Goal: Task Accomplishment & Management: Manage account settings

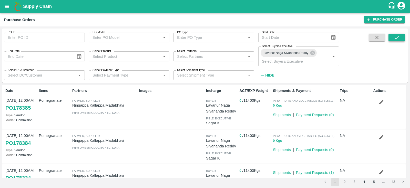
scroll to position [83, 0]
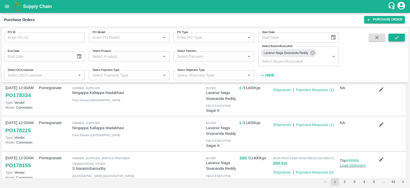
click at [399, 35] on icon "submit" at bounding box center [397, 38] width 6 height 6
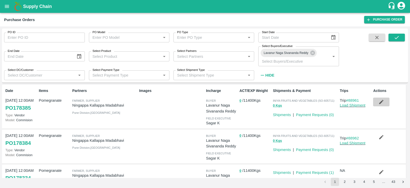
click at [380, 103] on icon "button" at bounding box center [382, 102] width 4 height 4
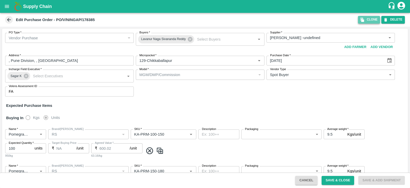
click at [362, 22] on icon "button" at bounding box center [362, 19] width 5 height 5
type input "[PERSON_NAME] -undefined"
type input "129-Chikkaballapur"
type input "Pomegranate"
type input "RS"
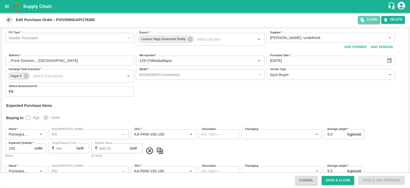
type input "KA-PRM-100-150"
type input "NA"
type input "Pomegranate"
type input "RS"
type input "KA-PRM-150-180"
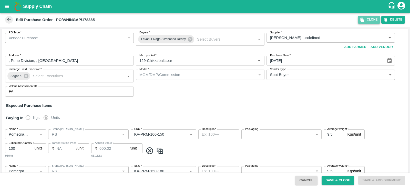
type input "NA"
type input "Pomegranate"
type input "RS"
type input "KA-PRM-180-220"
type input "NA"
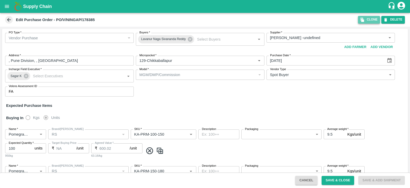
type input "Pomegranate"
type input "RS"
type input "KA-PRM-220-250"
type input "NA"
type input "Pomegranate"
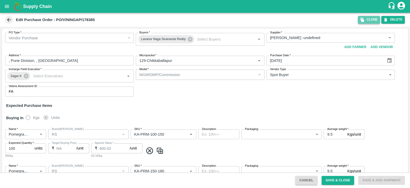
type input "RS"
type input "KA-PRM-250-300"
type input "NA"
type input "Pomegranate"
type input "RS"
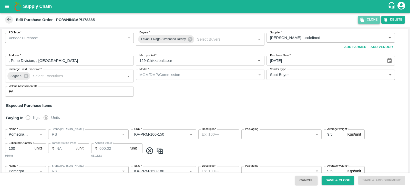
type input "KA-PRM-300-350"
type input "NA"
type input "Pomegranate"
type input "RS"
type input "KA-SUPR-180++"
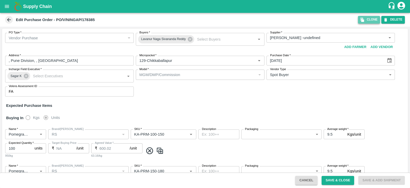
type input "NA"
type input "Pomegranate"
type input "RS"
type input "KA-SUPR-100++"
type input "NA"
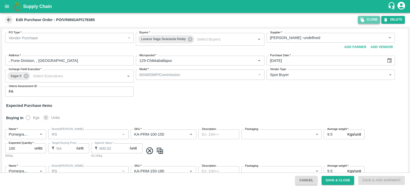
type input "Pomegranate"
type input "RS"
type input "KA-Loose A"
type input "NA"
type input "Pomegranate"
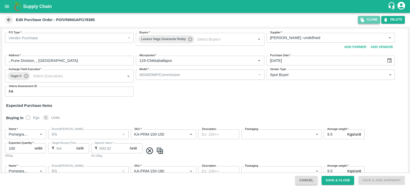
type input "RS"
type input "KA-Green"
type input "NA"
type input "Pomegranate"
type input "RS"
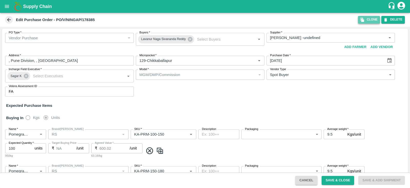
type input "KA-Loose B"
type input "NA"
type input "Pomegranate"
type input "RS"
type input "KA-PRM-350-400"
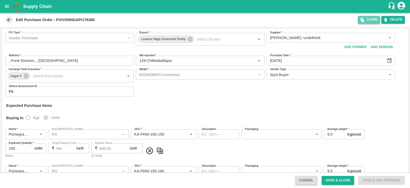
type input "NA"
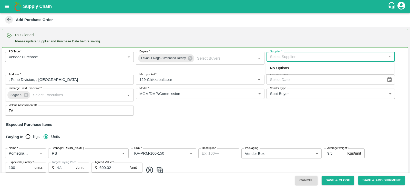
click at [293, 54] on input "Supplier   *" at bounding box center [326, 56] width 117 height 7
click at [295, 66] on div "[PERSON_NAME] -, Pune Division-8805072781(Farmer, Supplier)" at bounding box center [326, 68] width 112 height 6
type input "[PERSON_NAME] -, Pune Division-8805072781(Farmer, Supplier)"
click at [388, 79] on icon "Choose date" at bounding box center [390, 79] width 4 height 5
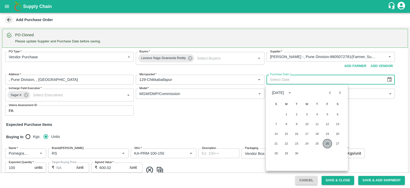
click at [327, 143] on button "26" at bounding box center [327, 143] width 9 height 9
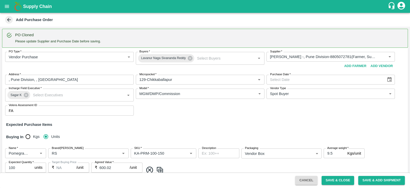
type input "[DATE]"
click at [302, 105] on div "PO Type   * Vendor Purchase 2 PO Type Buyers   * [GEOGRAPHIC_DATA] [GEOGRAPHIC_…" at bounding box center [205, 84] width 406 height 72
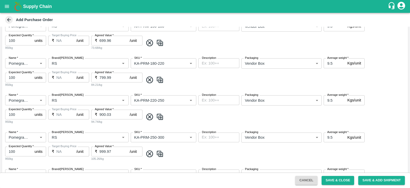
scroll to position [80, 0]
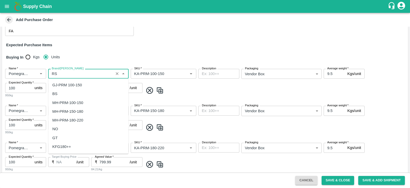
click at [65, 71] on input "Brand/[PERSON_NAME]" at bounding box center [81, 73] width 62 height 7
click at [196, 95] on div "Name   * Name   * Brand/[PERSON_NAME]/[PERSON_NAME]   * SKU   * Description x D…" at bounding box center [205, 83] width 406 height 37
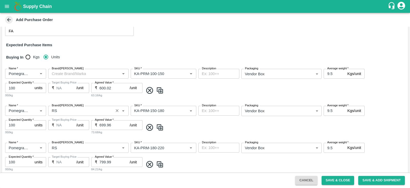
click at [49, 113] on div "Brand/[PERSON_NAME]" at bounding box center [88, 111] width 81 height 10
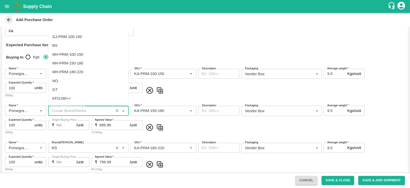
click at [60, 148] on input "Brand/[PERSON_NAME]" at bounding box center [81, 147] width 62 height 7
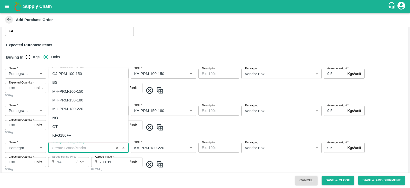
click at [187, 169] on div "Name   * Name   * Brand/[PERSON_NAME]/[PERSON_NAME]   * SKU   * Description x D…" at bounding box center [205, 157] width 406 height 37
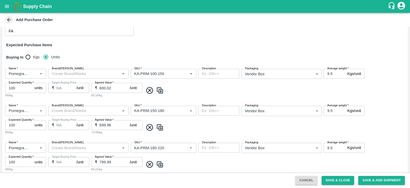
scroll to position [162, 0]
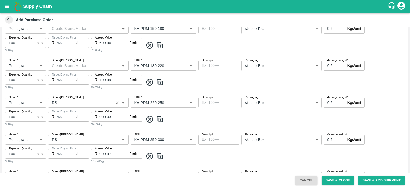
click at [69, 107] on div "Brand/[PERSON_NAME]" at bounding box center [88, 102] width 81 height 10
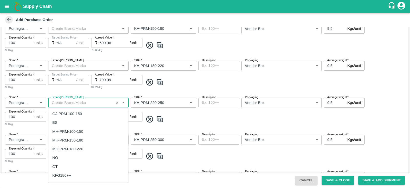
scroll to position [0, 0]
click at [194, 112] on div "Name   * Name   * Brand/[PERSON_NAME]/[PERSON_NAME]   * SKU   * Description x D…" at bounding box center [205, 111] width 406 height 37
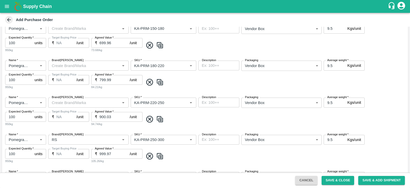
scroll to position [222, 0]
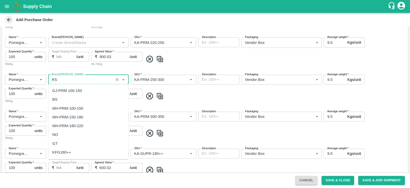
click at [78, 80] on input "Brand/[PERSON_NAME]" at bounding box center [81, 79] width 62 height 7
click at [222, 98] on span at bounding box center [275, 96] width 263 height 8
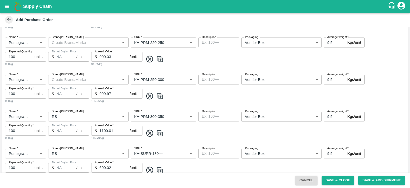
scroll to position [253, 0]
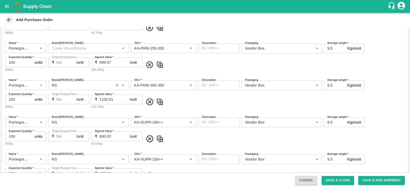
click at [67, 84] on input "Brand/[PERSON_NAME]" at bounding box center [81, 85] width 62 height 7
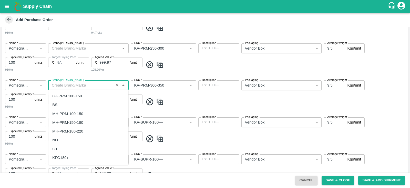
scroll to position [0, 0]
click at [205, 94] on div "Name   * Name   * Brand/[PERSON_NAME]/[PERSON_NAME]   * SKU   * Description x D…" at bounding box center [205, 94] width 406 height 37
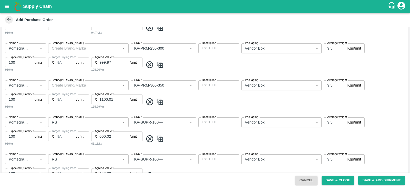
scroll to position [293, 0]
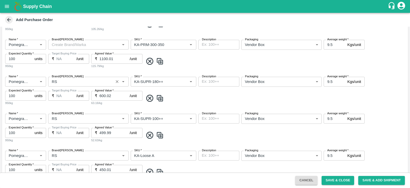
click at [79, 81] on input "Brand/[PERSON_NAME]" at bounding box center [81, 81] width 62 height 7
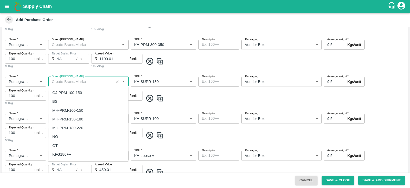
scroll to position [0, 0]
click at [199, 92] on div "Name   * Name   * Brand/[PERSON_NAME]/[PERSON_NAME]   * SKU   * Description x D…" at bounding box center [205, 91] width 406 height 37
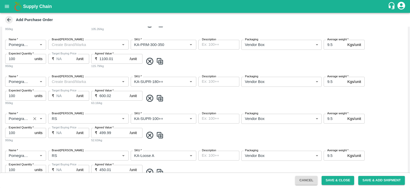
scroll to position [333, 0]
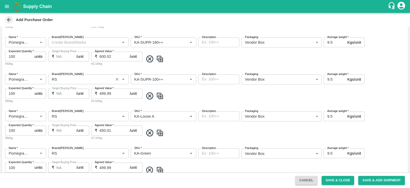
click at [53, 82] on input "Brand/[PERSON_NAME]" at bounding box center [81, 79] width 62 height 7
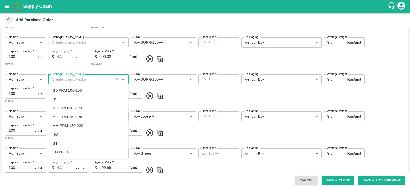
scroll to position [0, 0]
click at [204, 90] on div "Name   * Name   * Brand/[PERSON_NAME]/[PERSON_NAME]   * SKU   * Description x D…" at bounding box center [205, 88] width 406 height 37
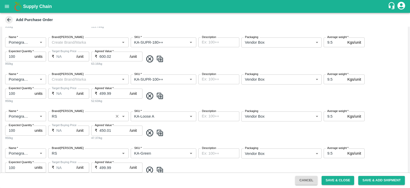
scroll to position [369, 0]
click at [73, 78] on input "Brand/[PERSON_NAME]" at bounding box center [81, 79] width 62 height 7
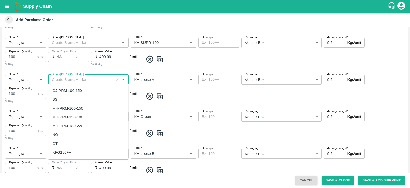
scroll to position [0, 0]
click at [209, 96] on span at bounding box center [275, 96] width 263 height 8
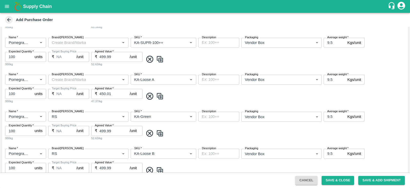
scroll to position [416, 0]
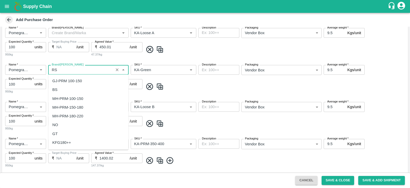
click at [63, 68] on input "Brand/[PERSON_NAME]" at bounding box center [81, 69] width 62 height 7
click at [190, 92] on div "Name   * Name   * Brand/[PERSON_NAME]/[PERSON_NAME]   * SKU   * Description x D…" at bounding box center [205, 79] width 406 height 37
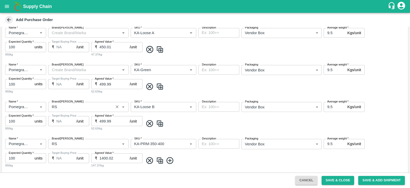
click at [82, 109] on input "Brand/[PERSON_NAME]" at bounding box center [81, 106] width 62 height 7
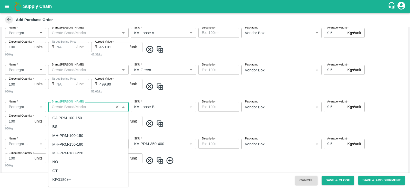
click at [193, 125] on span at bounding box center [275, 123] width 263 height 8
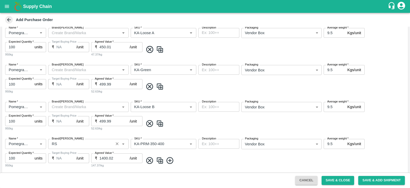
scroll to position [453, 0]
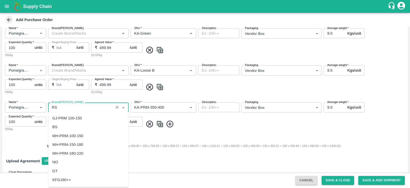
click at [62, 109] on input "Brand/[PERSON_NAME]" at bounding box center [81, 107] width 62 height 7
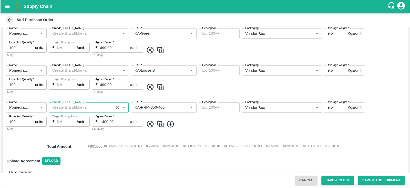
scroll to position [0, 0]
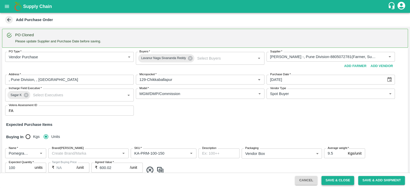
click at [341, 179] on button "Save & Close" at bounding box center [337, 180] width 33 height 9
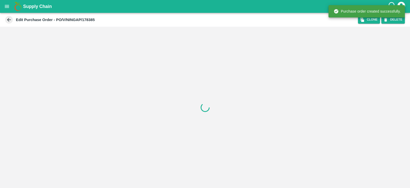
click at [5, 7] on icon "open drawer" at bounding box center [7, 6] width 4 height 3
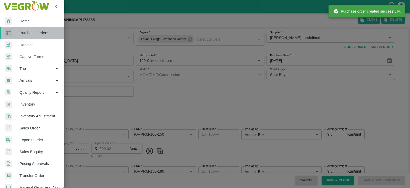
click at [34, 37] on link "Purchase Orders" at bounding box center [32, 33] width 64 height 12
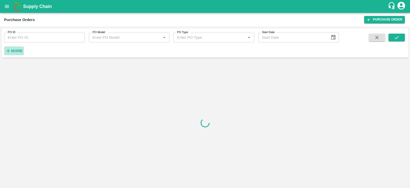
click at [17, 51] on strong "More" at bounding box center [17, 51] width 12 height 4
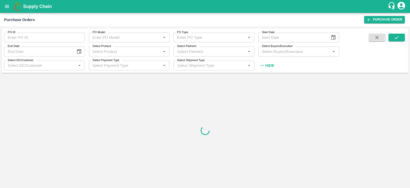
click at [268, 52] on input "Select Buyers/Executive" at bounding box center [294, 51] width 69 height 7
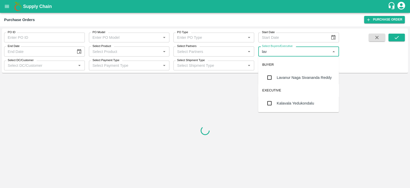
type input "lava"
click at [282, 79] on div "Lavanur Naga Sivananda Reddy" at bounding box center [304, 78] width 55 height 6
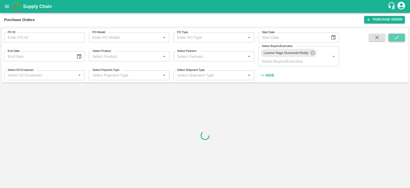
click at [397, 39] on icon "submit" at bounding box center [397, 38] width 6 height 6
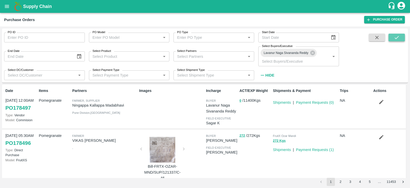
click at [398, 36] on icon "submit" at bounding box center [397, 38] width 6 height 6
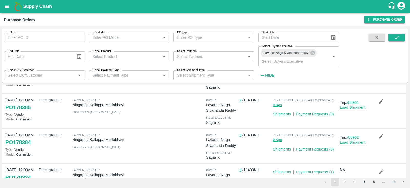
scroll to position [36, 0]
click at [396, 36] on icon "submit" at bounding box center [397, 38] width 6 height 6
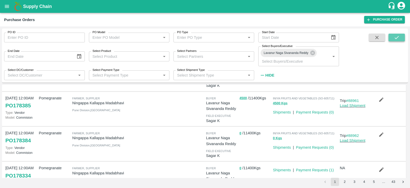
click at [397, 34] on button "submit" at bounding box center [397, 38] width 16 height 8
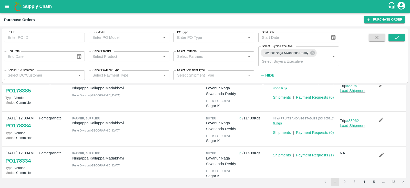
scroll to position [43, 0]
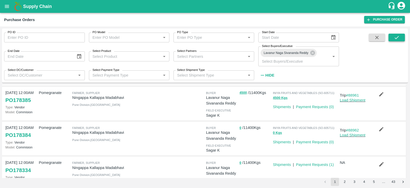
click at [396, 34] on button "submit" at bounding box center [397, 38] width 16 height 8
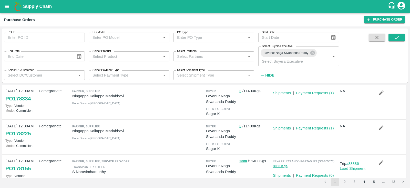
scroll to position [111, 0]
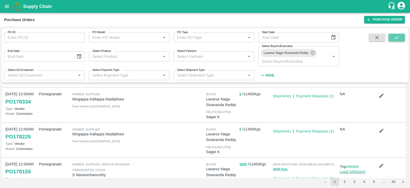
click at [397, 36] on icon "submit" at bounding box center [397, 38] width 6 height 6
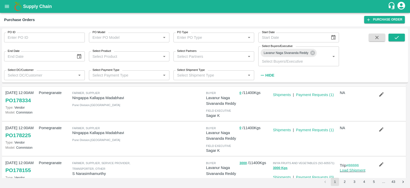
scroll to position [114, 0]
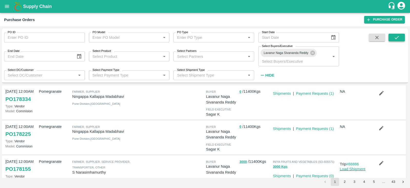
click at [399, 36] on icon "submit" at bounding box center [397, 37] width 4 height 3
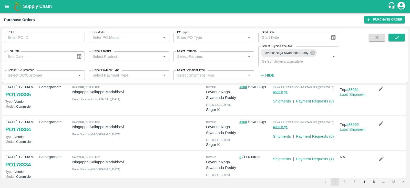
scroll to position [0, 0]
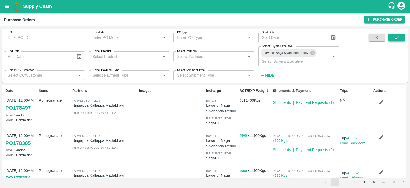
click at [401, 40] on button "submit" at bounding box center [397, 38] width 16 height 8
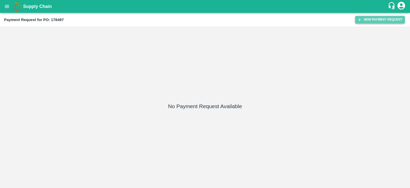
click at [368, 17] on button "New Payment Request" at bounding box center [381, 19] width 50 height 7
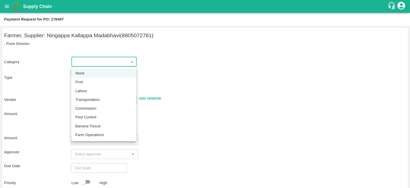
click at [114, 63] on body "Supply Chain Payment Request for PO: 178497 Farmer, Supplier: [GEOGRAPHIC_DATA]…" at bounding box center [205, 94] width 410 height 188
click at [107, 81] on div "Fruit" at bounding box center [103, 82] width 57 height 6
type input "1"
type input "[PERSON_NAME] - 8805072781(Farmer, Supplier)"
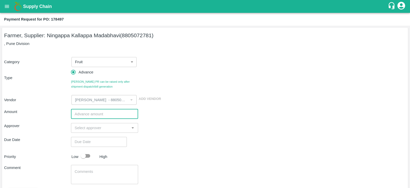
click at [102, 114] on input "number" at bounding box center [104, 114] width 67 height 10
type input "500000"
click at [101, 124] on input "input" at bounding box center [100, 127] width 55 height 7
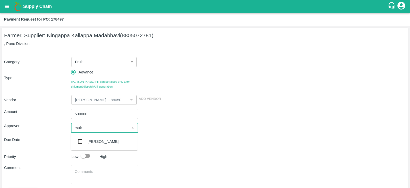
type input "muku"
click at [82, 141] on input "checkbox" at bounding box center [80, 141] width 10 height 10
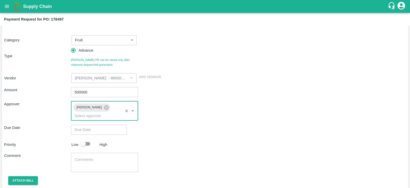
scroll to position [22, 0]
type input "DD/MM/YYYY hh:mm aa"
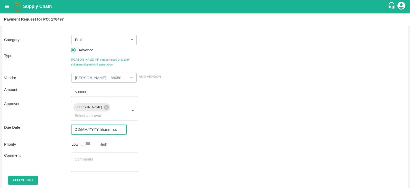
click at [112, 124] on input "DD/MM/YYYY hh:mm aa" at bounding box center [97, 129] width 52 height 10
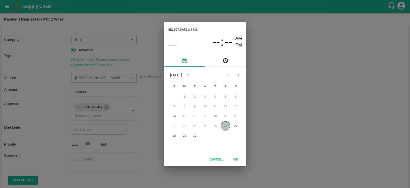
click at [227, 128] on button "26" at bounding box center [225, 125] width 9 height 9
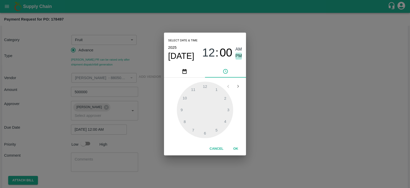
click at [237, 56] on span "PM" at bounding box center [239, 56] width 7 height 7
type input "26/09/2025 12:00 PM"
click at [237, 152] on button "OK" at bounding box center [236, 148] width 16 height 9
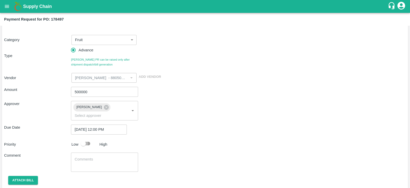
click at [90, 139] on input "checkbox" at bounding box center [83, 144] width 29 height 10
checkbox input "true"
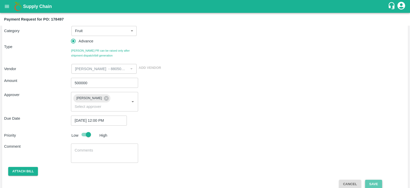
click at [378, 180] on button "Save" at bounding box center [374, 184] width 17 height 9
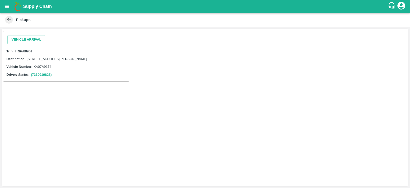
click at [36, 44] on div "Vehicle Arrival" at bounding box center [26, 39] width 42 height 13
click at [38, 41] on button "Vehicle Arrival" at bounding box center [26, 39] width 38 height 9
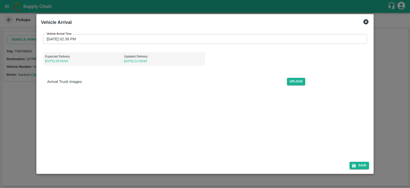
click at [104, 36] on input "26/09/2025 02:39 PM" at bounding box center [203, 39] width 321 height 10
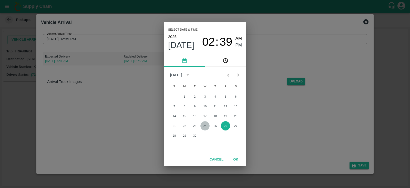
click at [208, 125] on button "24" at bounding box center [205, 125] width 9 height 9
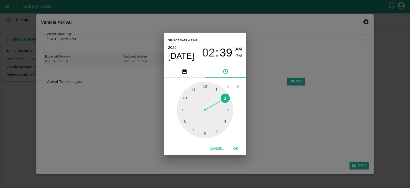
click at [217, 92] on div at bounding box center [205, 110] width 56 height 56
type input "24/09/2025 01:39 PM"
click at [239, 56] on span "PM" at bounding box center [239, 56] width 7 height 7
click at [237, 150] on button "OK" at bounding box center [236, 148] width 16 height 9
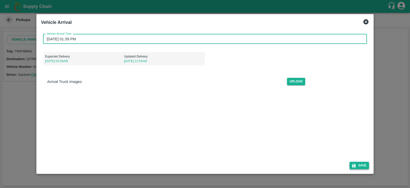
click at [354, 165] on icon "submit" at bounding box center [354, 166] width 4 height 4
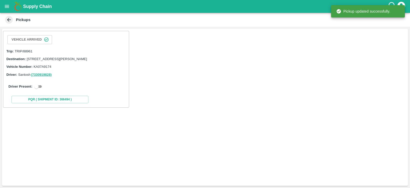
click at [38, 89] on input "checkbox" at bounding box center [36, 86] width 18 height 6
checkbox input "true"
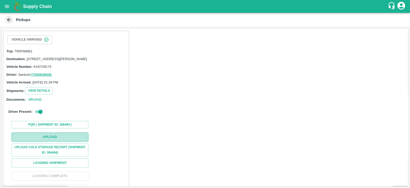
click at [83, 141] on button "Upload" at bounding box center [50, 136] width 77 height 9
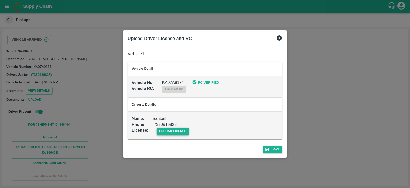
click at [173, 128] on span "upload license" at bounding box center [173, 131] width 33 height 7
click at [0, 0] on input "upload license" at bounding box center [0, 0] width 0 height 0
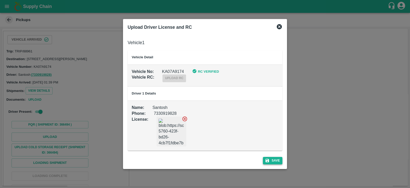
click at [271, 160] on button "Save" at bounding box center [272, 160] width 19 height 7
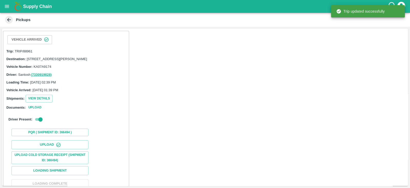
scroll to position [52, 0]
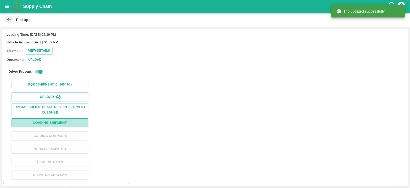
click at [79, 121] on button "Loading Shipment" at bounding box center [50, 122] width 77 height 9
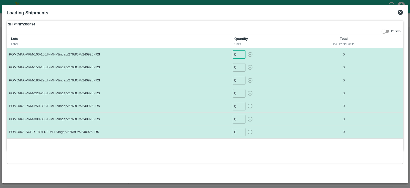
click at [238, 53] on input "0" at bounding box center [239, 54] width 13 height 8
type input "10"
click at [238, 53] on input "number" at bounding box center [239, 54] width 13 height 8
type input "101"
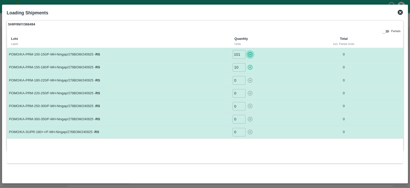
scroll to position [0, 0]
type input "112"
type input "107"
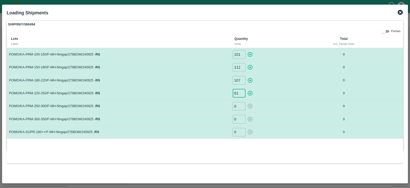
type input "61"
type input "34"
type input "25"
type input "10"
click at [252, 54] on icon "button" at bounding box center [251, 55] width 6 height 6
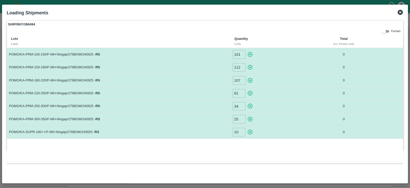
type input "0"
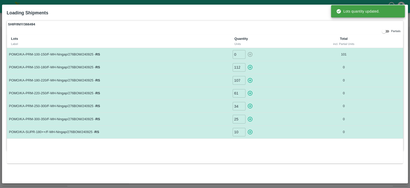
click at [250, 65] on icon "button" at bounding box center [250, 67] width 5 height 5
type input "0"
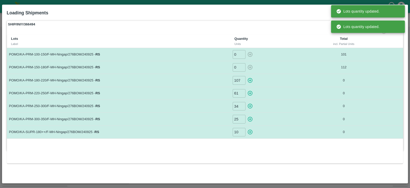
click at [251, 83] on icon "button" at bounding box center [251, 80] width 6 height 6
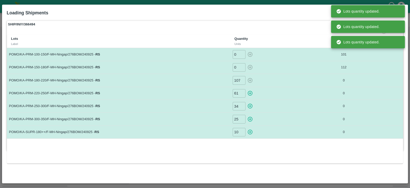
type input "0"
click at [251, 93] on icon "button" at bounding box center [250, 93] width 5 height 5
type input "0"
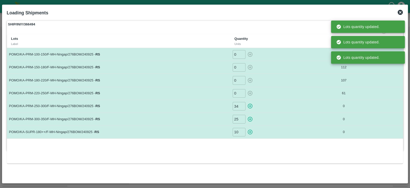
click at [251, 103] on icon "button" at bounding box center [251, 106] width 6 height 6
type input "0"
click at [251, 116] on icon "button" at bounding box center [251, 119] width 6 height 6
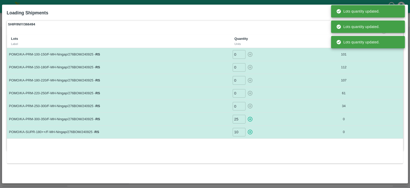
type input "0"
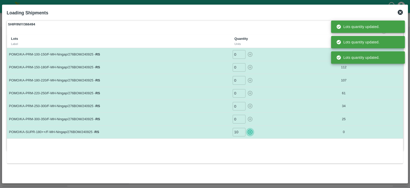
click at [250, 131] on icon "button" at bounding box center [250, 132] width 5 height 5
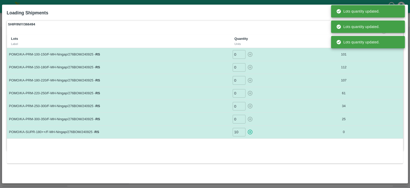
type input "0"
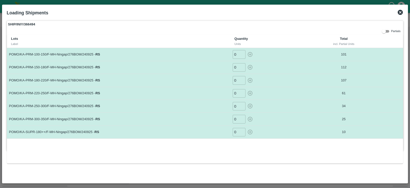
click at [400, 16] on div "Loading Shipments" at bounding box center [205, 12] width 401 height 11
click at [401, 11] on icon at bounding box center [400, 12] width 5 height 5
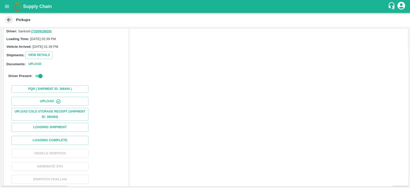
scroll to position [44, 0]
click at [80, 143] on button "Loading Complete" at bounding box center [50, 139] width 77 height 9
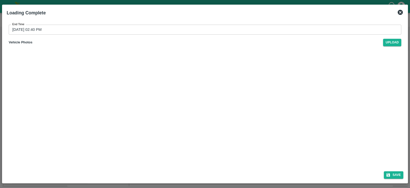
click at [32, 27] on input "26/09/2025 02:40 PM" at bounding box center [203, 30] width 389 height 10
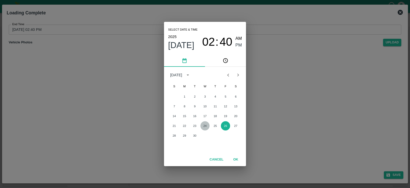
click at [207, 126] on button "24" at bounding box center [205, 125] width 9 height 9
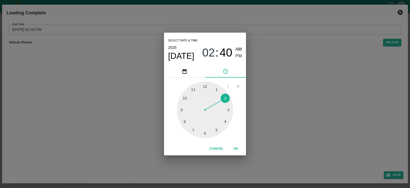
click at [217, 130] on div at bounding box center [205, 110] width 56 height 56
click at [240, 56] on span "PM" at bounding box center [239, 56] width 7 height 7
click at [236, 145] on button "OK" at bounding box center [236, 148] width 16 height 9
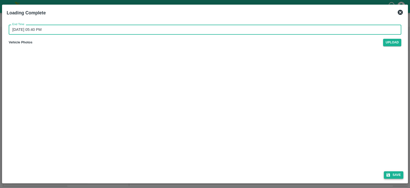
click at [399, 173] on button "Save" at bounding box center [393, 174] width 19 height 7
type input "26/09/2025 02:40 PM"
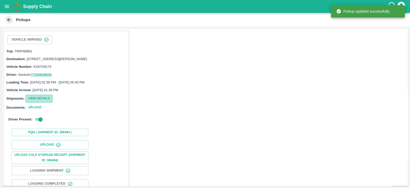
click at [39, 102] on button "View Details" at bounding box center [39, 98] width 27 height 7
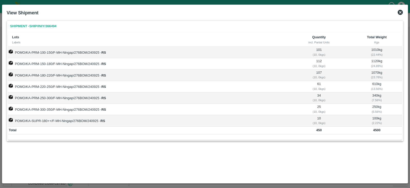
click at [401, 12] on icon at bounding box center [400, 12] width 5 height 5
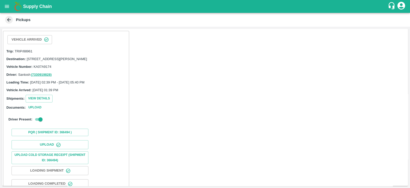
scroll to position [52, 0]
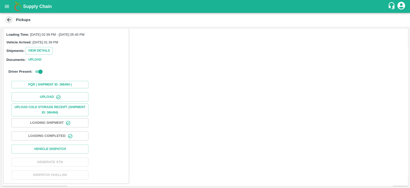
click at [70, 144] on div "Upload Upload Cold Storage Receipt (SHIPMENT ID: 366494) Loading Shipment Loadi…" at bounding box center [66, 135] width 122 height 91
click at [71, 149] on button "Vehicle Dispatch" at bounding box center [50, 148] width 77 height 9
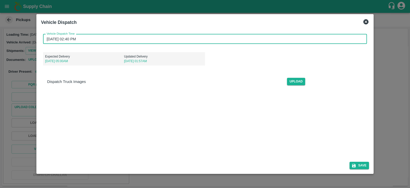
click at [86, 43] on input "26/09/2025 02:40 PM" at bounding box center [203, 39] width 321 height 10
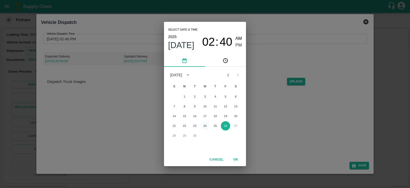
click at [207, 126] on button "24" at bounding box center [205, 125] width 9 height 9
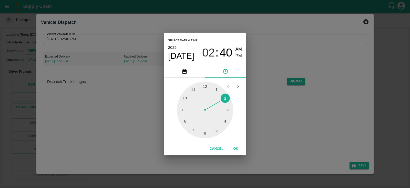
click at [206, 132] on div at bounding box center [205, 110] width 56 height 56
type input "24/09/2025 06:40 PM"
click at [240, 55] on span "PM" at bounding box center [239, 56] width 7 height 7
click at [234, 147] on button "OK" at bounding box center [236, 148] width 16 height 9
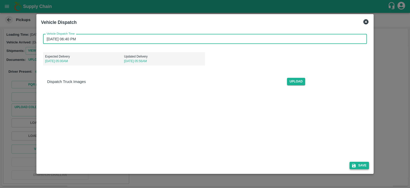
click at [359, 165] on button "Save" at bounding box center [359, 165] width 19 height 7
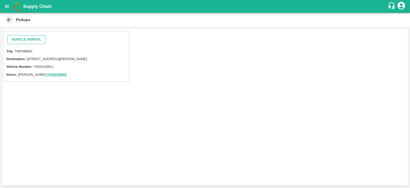
click at [39, 41] on button "Vehicle Arrival" at bounding box center [26, 39] width 38 height 9
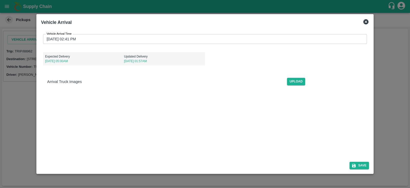
click at [68, 38] on input "[DATE] 02:41 PM" at bounding box center [203, 39] width 321 height 10
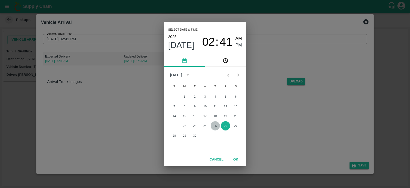
click at [214, 126] on button "25" at bounding box center [215, 125] width 9 height 9
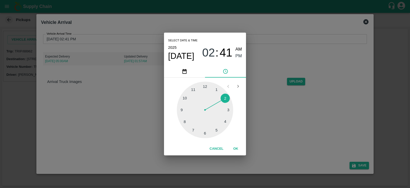
click at [220, 89] on div at bounding box center [205, 110] width 56 height 56
type input "[DATE] 01:41 PM"
click at [239, 55] on span "PM" at bounding box center [239, 56] width 7 height 7
click at [237, 149] on button "OK" at bounding box center [236, 148] width 16 height 9
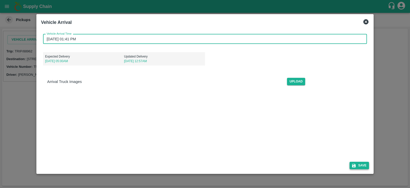
click at [354, 164] on icon "submit" at bounding box center [354, 165] width 5 height 5
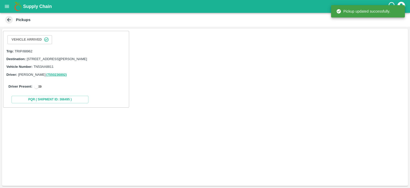
click at [40, 90] on input "checkbox" at bounding box center [36, 86] width 18 height 6
checkbox input "true"
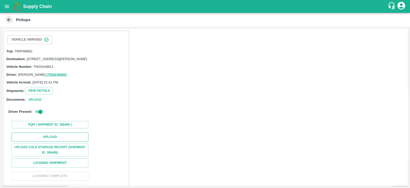
click at [80, 138] on button "Upload" at bounding box center [50, 136] width 77 height 9
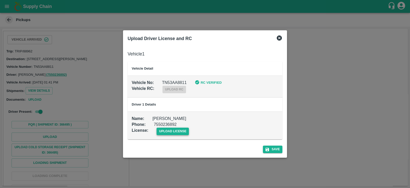
click at [175, 132] on span "upload license" at bounding box center [173, 131] width 33 height 7
click at [0, 0] on input "upload license" at bounding box center [0, 0] width 0 height 0
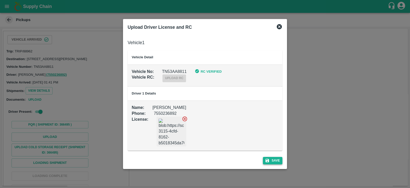
click at [275, 158] on button "Save" at bounding box center [272, 160] width 19 height 7
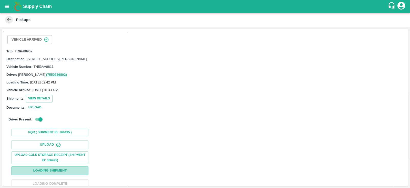
click at [79, 175] on button "Loading Shipment" at bounding box center [50, 170] width 77 height 9
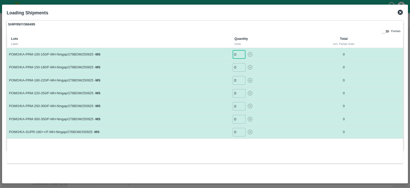
click at [238, 54] on input "0" at bounding box center [239, 54] width 13 height 8
type input "160"
type input "93"
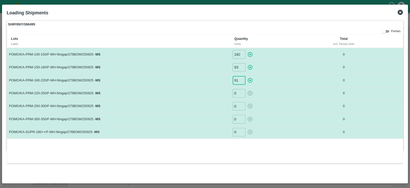
type input "91"
type input "51"
type input "23"
type input "16"
type input "62"
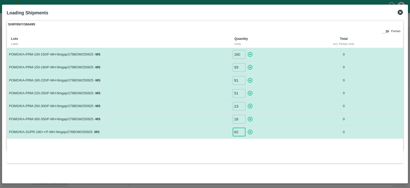
click at [251, 53] on icon "button" at bounding box center [251, 55] width 6 height 6
type input "0"
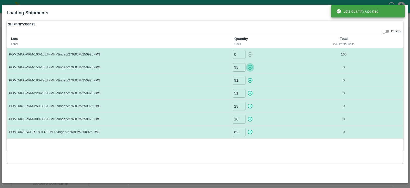
click at [250, 69] on icon "button" at bounding box center [250, 67] width 5 height 5
type input "0"
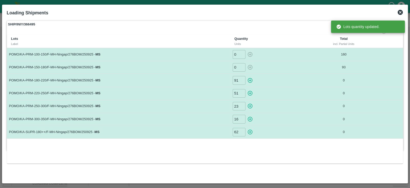
click at [249, 79] on icon "button" at bounding box center [251, 80] width 6 height 6
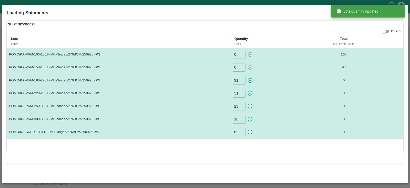
type input "0"
click at [250, 92] on icon "button" at bounding box center [251, 93] width 6 height 6
type input "0"
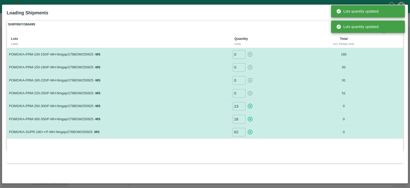
click at [250, 106] on icon "button" at bounding box center [251, 106] width 6 height 6
type input "0"
click at [250, 119] on icon "button" at bounding box center [250, 119] width 5 height 5
type input "0"
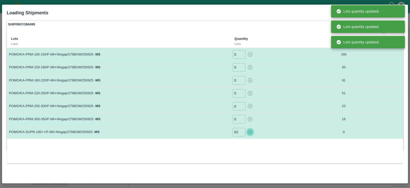
click at [251, 130] on icon "button" at bounding box center [251, 132] width 6 height 6
type input "0"
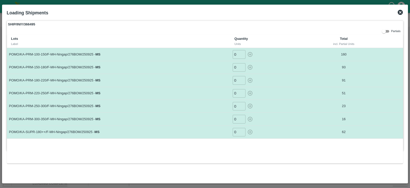
click at [400, 12] on icon at bounding box center [401, 12] width 6 height 6
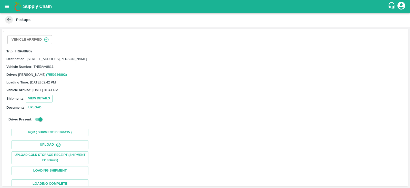
scroll to position [52, 0]
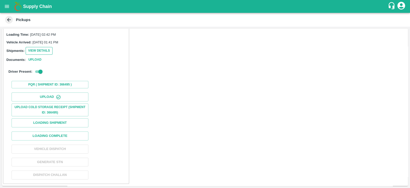
click at [46, 48] on button "View Details" at bounding box center [39, 50] width 27 height 7
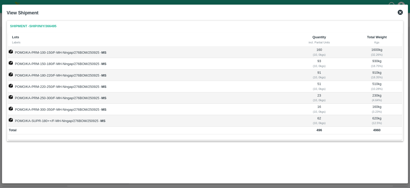
click at [401, 12] on icon at bounding box center [400, 12] width 5 height 5
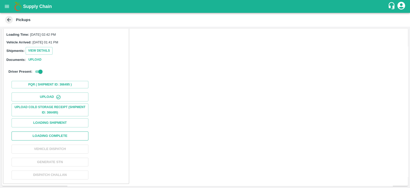
click at [69, 135] on button "Loading Complete" at bounding box center [50, 135] width 77 height 9
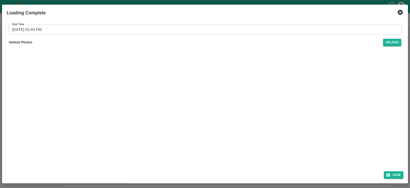
click at [48, 29] on input "26/09/2025 02:43 PM" at bounding box center [203, 30] width 389 height 10
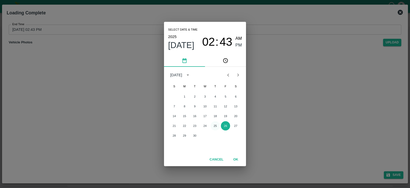
click at [214, 124] on button "25" at bounding box center [215, 125] width 9 height 9
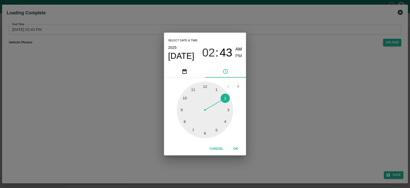
click at [215, 130] on div at bounding box center [205, 110] width 56 height 56
click at [241, 54] on span "PM" at bounding box center [239, 56] width 7 height 7
click at [236, 146] on button "OK" at bounding box center [236, 148] width 16 height 9
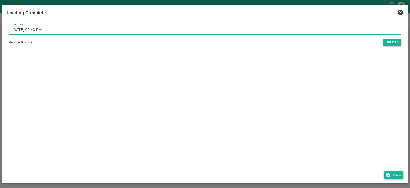
click at [403, 174] on button "Save" at bounding box center [393, 174] width 19 height 7
type input "26/09/2025 02:43 PM"
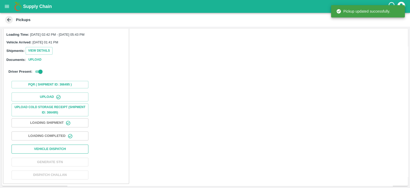
click at [78, 148] on button "Vehicle Dispatch" at bounding box center [50, 148] width 77 height 9
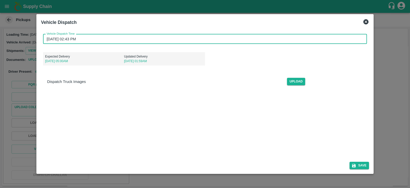
click at [56, 41] on input "26/09/2025 02:43 PM" at bounding box center [203, 39] width 321 height 10
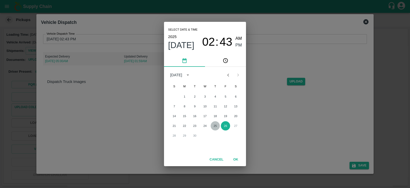
click at [216, 125] on button "25" at bounding box center [215, 125] width 9 height 9
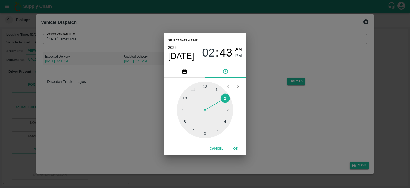
click at [217, 130] on div at bounding box center [205, 110] width 56 height 56
type input "25/09/2025 05:43 PM"
click at [236, 55] on span "PM" at bounding box center [239, 56] width 7 height 7
click at [238, 150] on button "OK" at bounding box center [236, 148] width 16 height 9
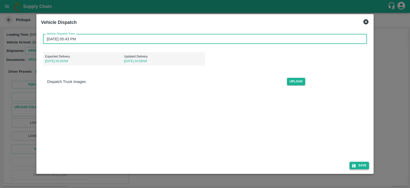
click at [363, 162] on button "Save" at bounding box center [359, 165] width 19 height 7
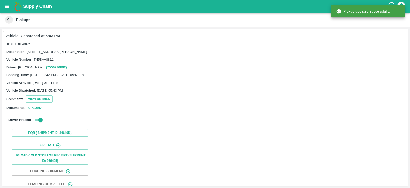
scroll to position [53, 0]
